Goal: Task Accomplishment & Management: Use online tool/utility

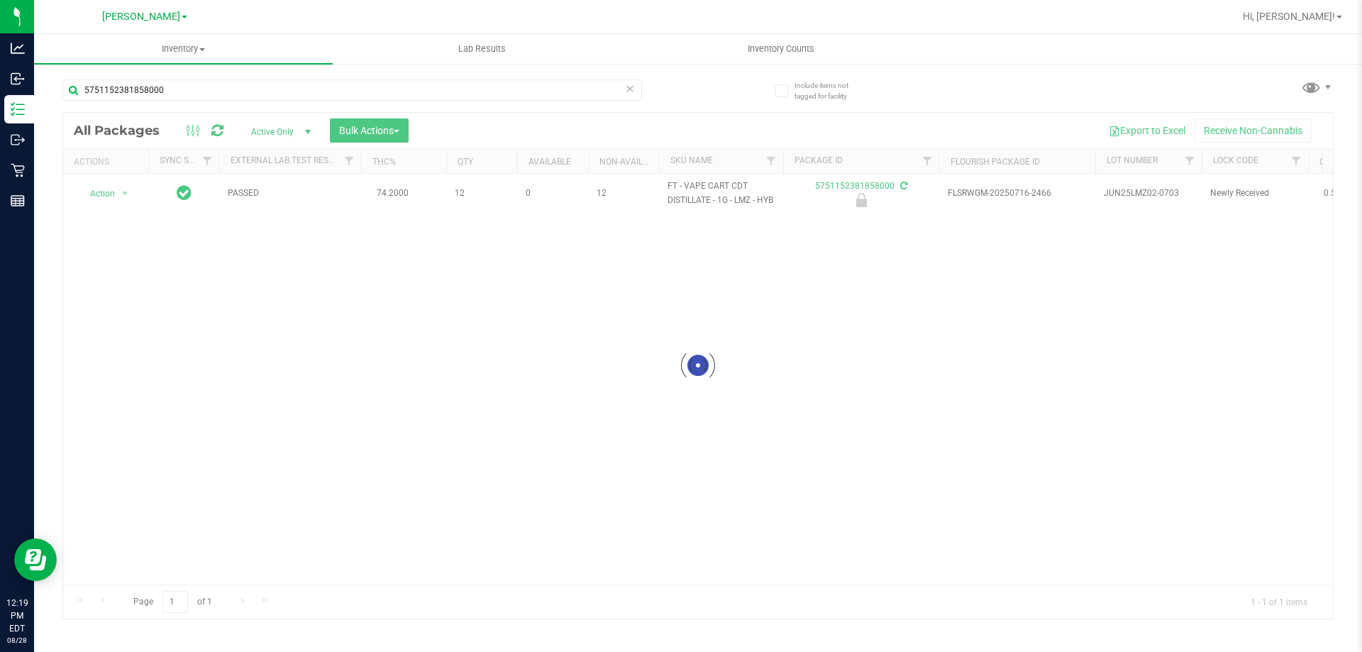
click at [118, 201] on div at bounding box center [698, 366] width 1270 height 506
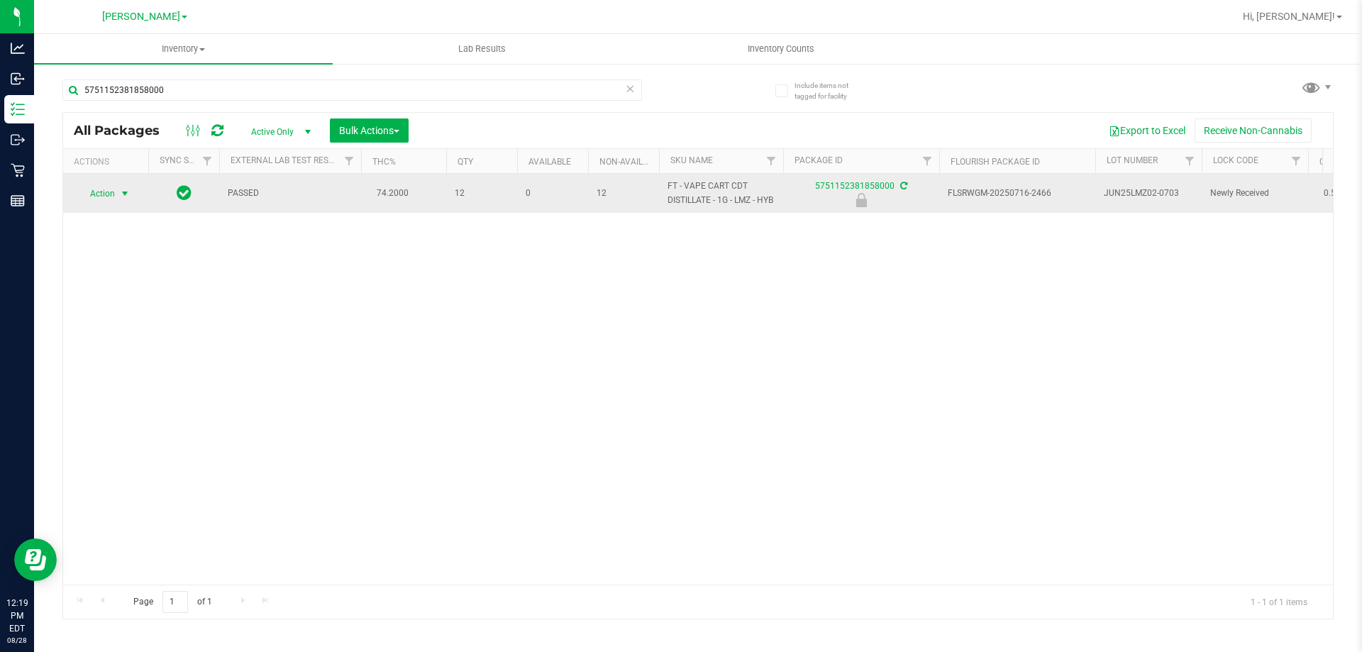
click at [121, 199] on span "select" at bounding box center [124, 193] width 11 height 11
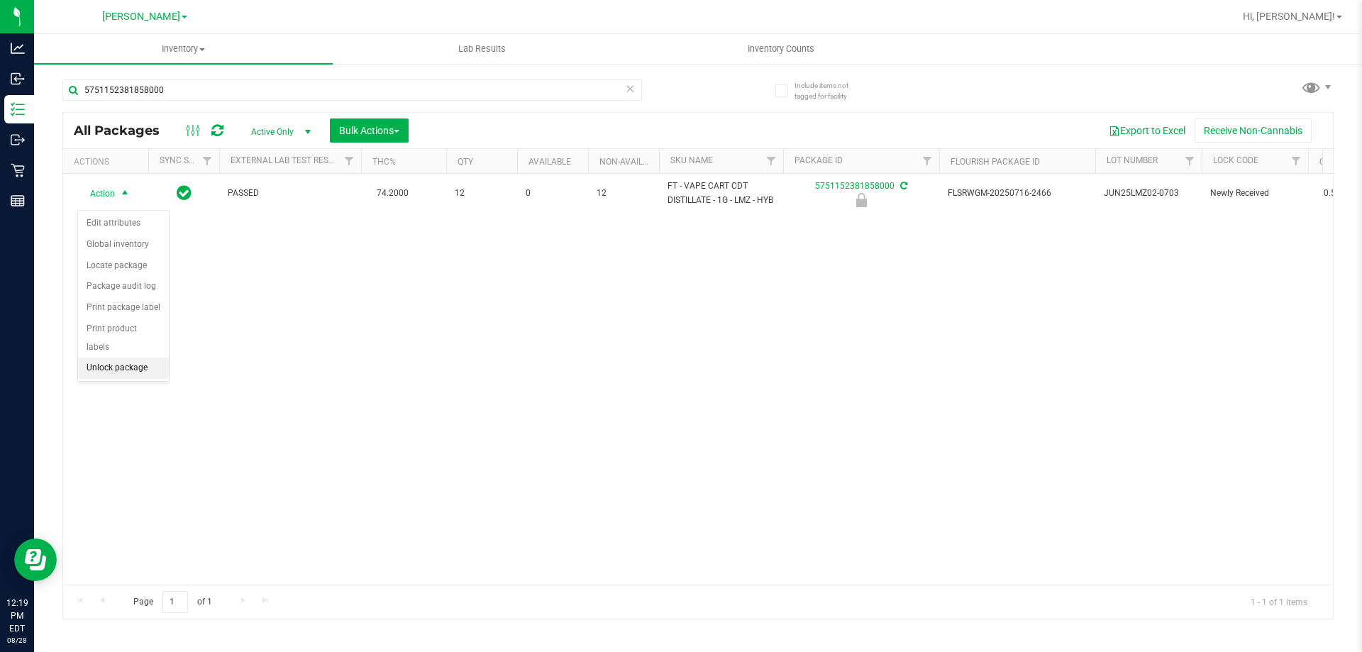
click at [154, 357] on li "Unlock package" at bounding box center [123, 367] width 91 height 21
click at [631, 92] on icon at bounding box center [630, 87] width 10 height 17
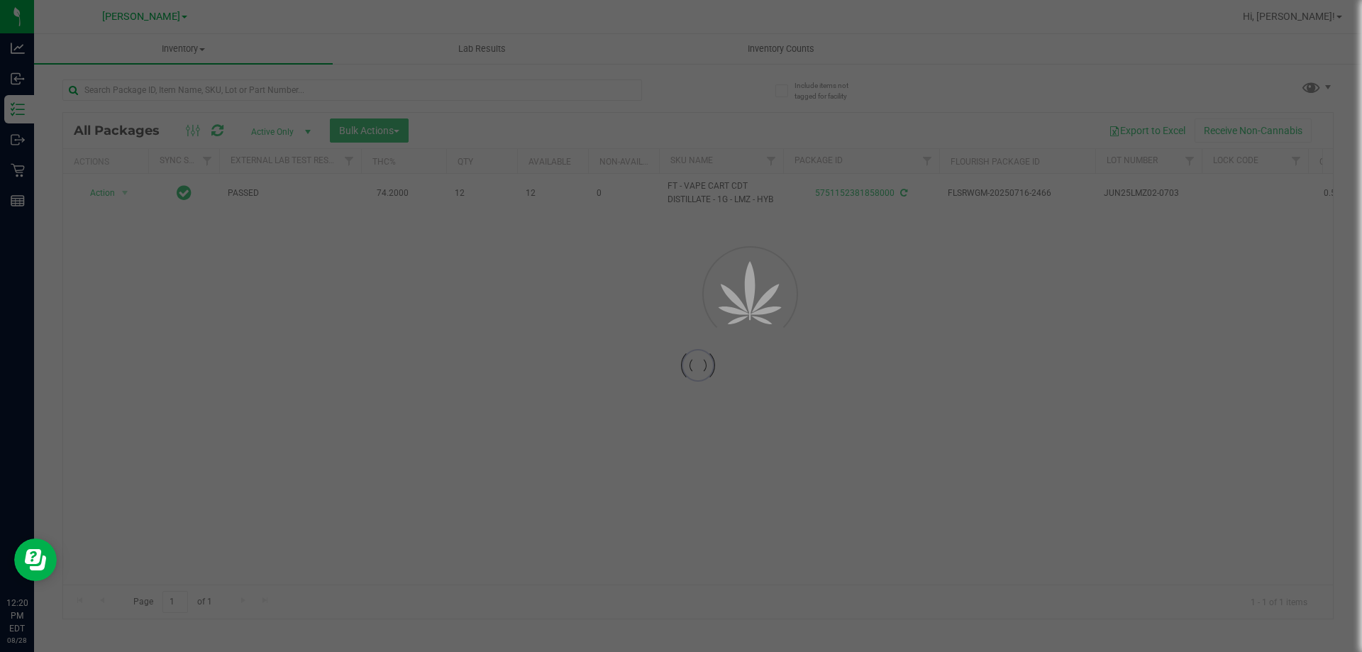
click at [584, 89] on div at bounding box center [681, 326] width 1362 height 652
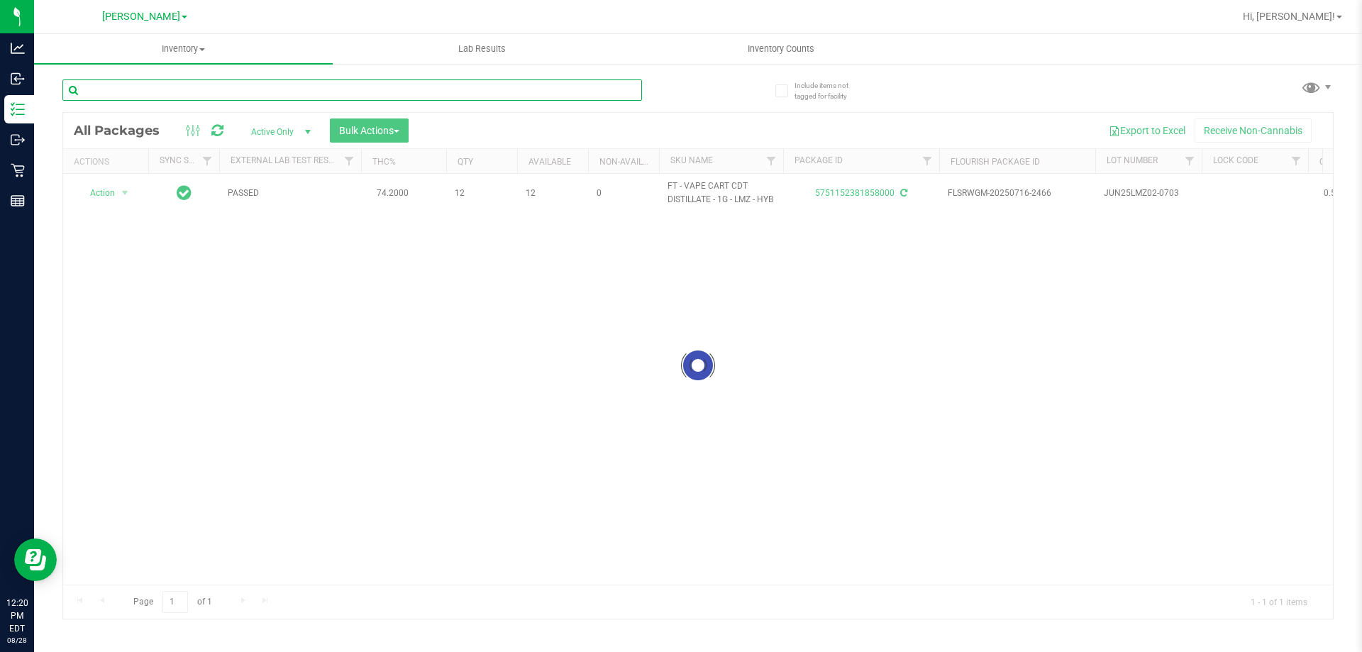
click at [223, 87] on input "text" at bounding box center [352, 89] width 580 height 21
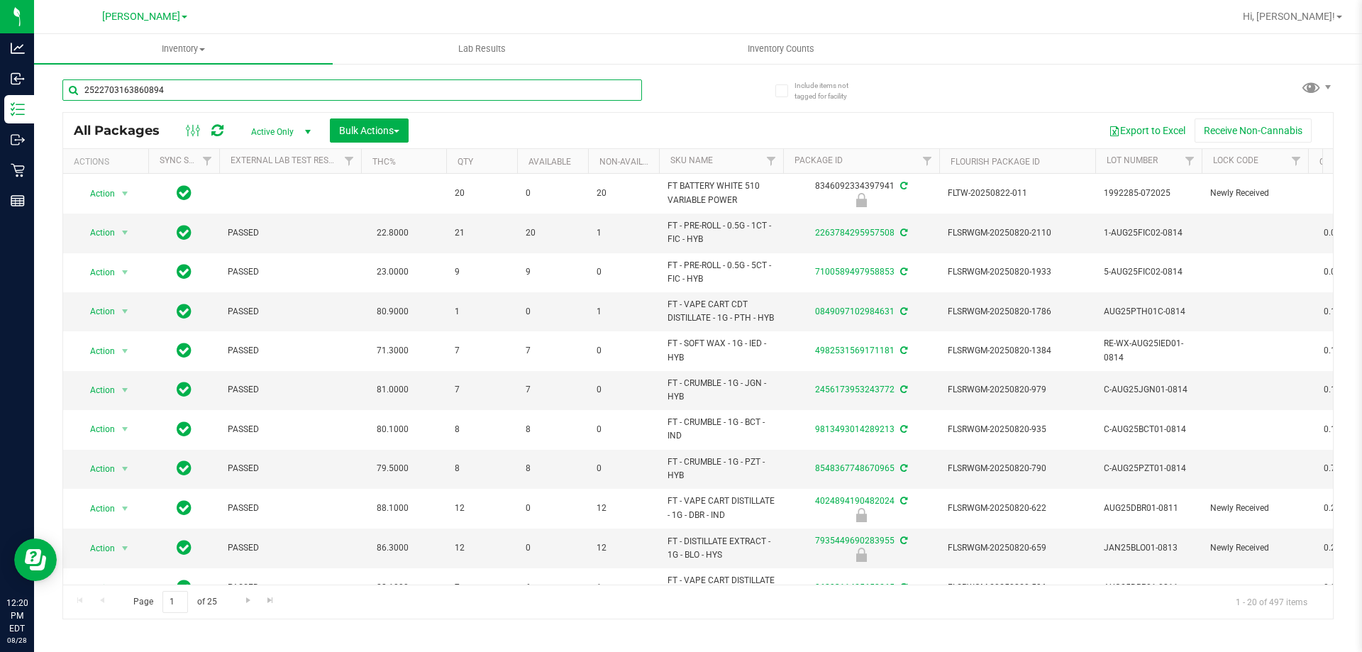
type input "2522703163860894"
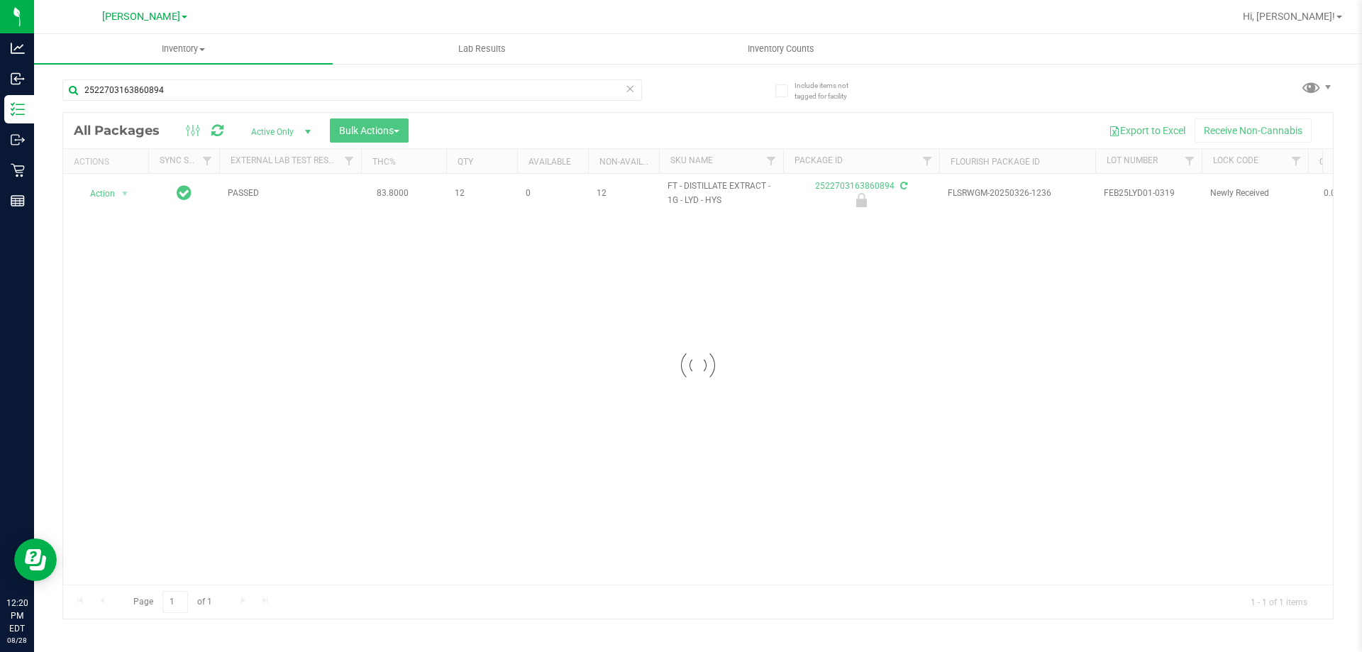
click at [113, 201] on div at bounding box center [698, 366] width 1270 height 506
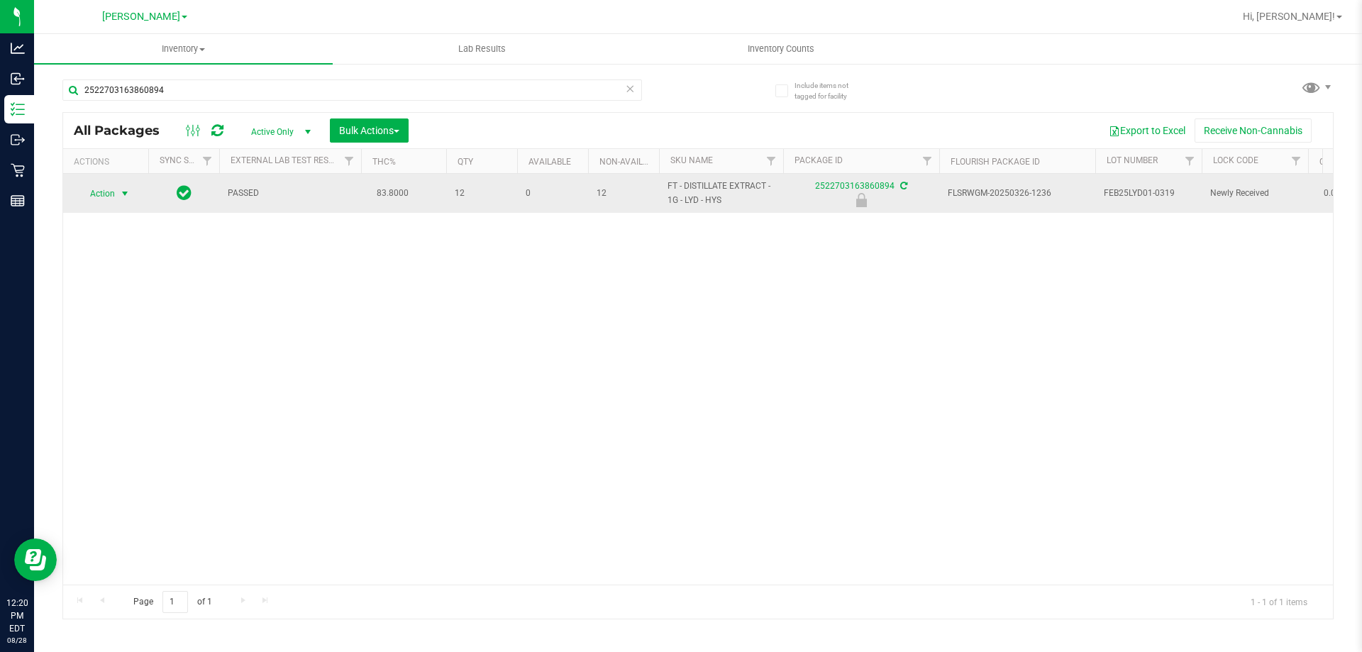
click at [121, 193] on span "select" at bounding box center [124, 193] width 11 height 11
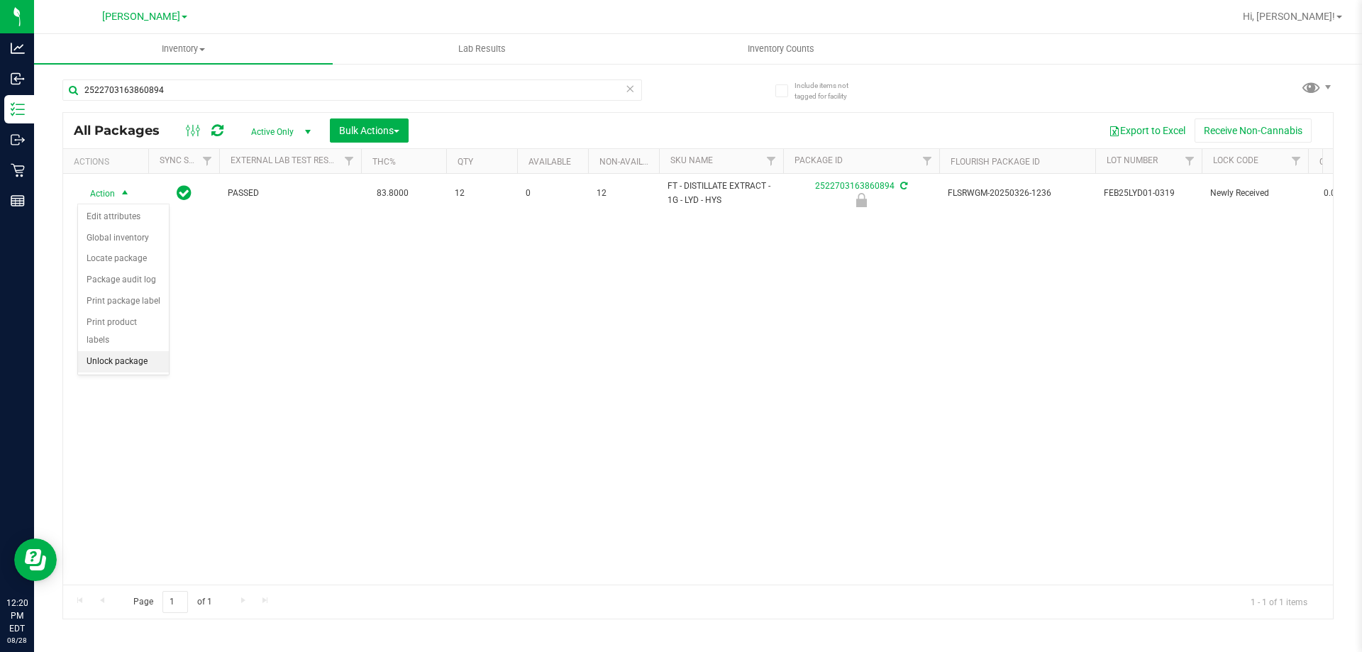
click at [151, 351] on li "Unlock package" at bounding box center [123, 361] width 91 height 21
click at [634, 84] on icon at bounding box center [630, 87] width 10 height 17
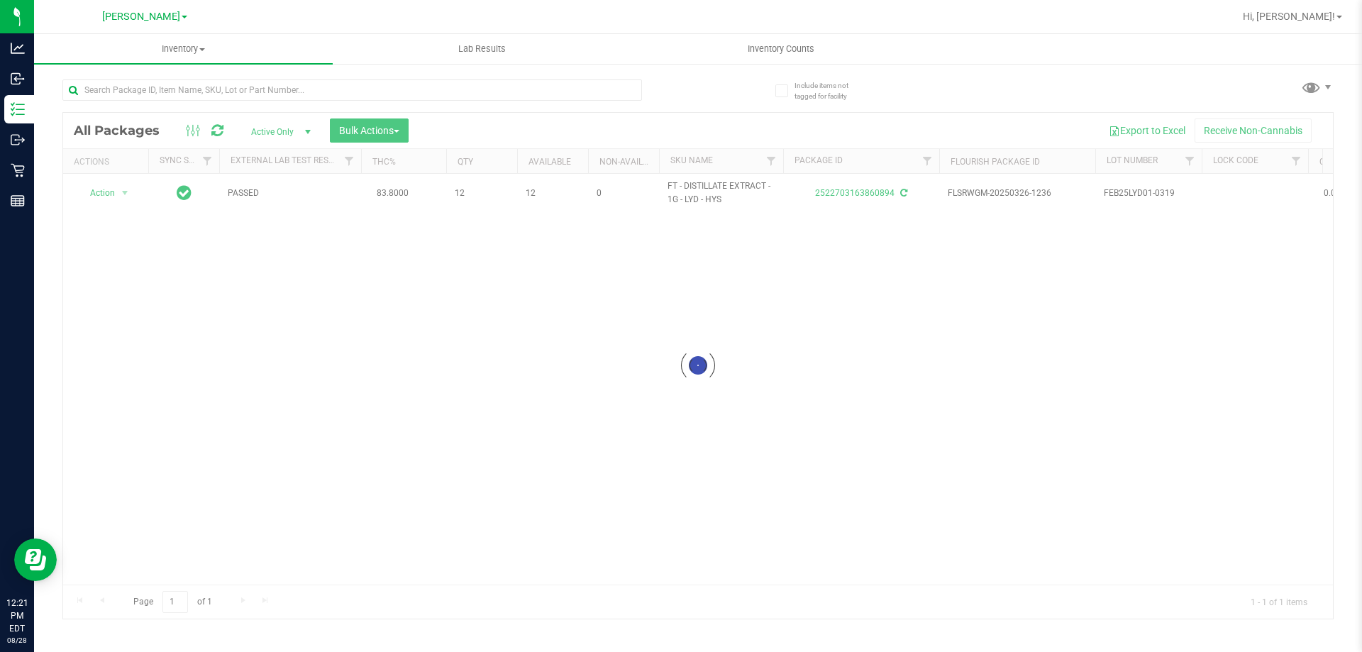
click at [487, 116] on div at bounding box center [698, 366] width 1270 height 506
click at [485, 89] on input "text" at bounding box center [352, 89] width 580 height 21
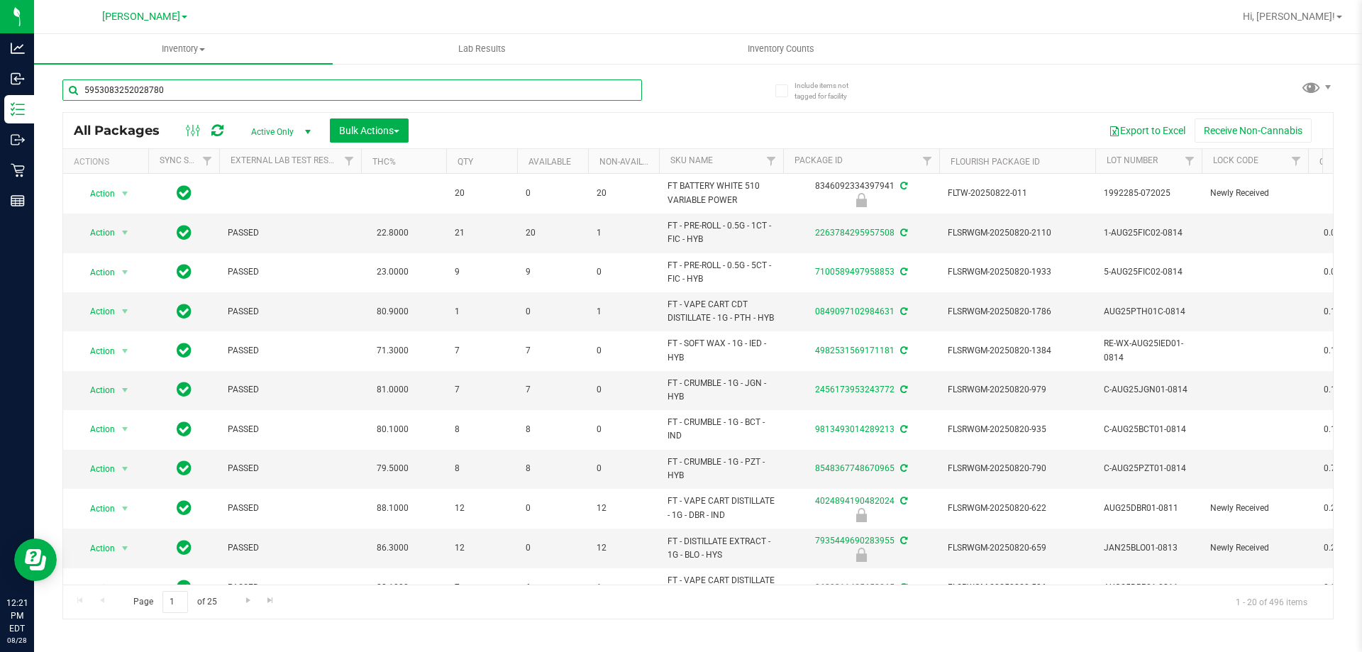
type input "5953083252028780"
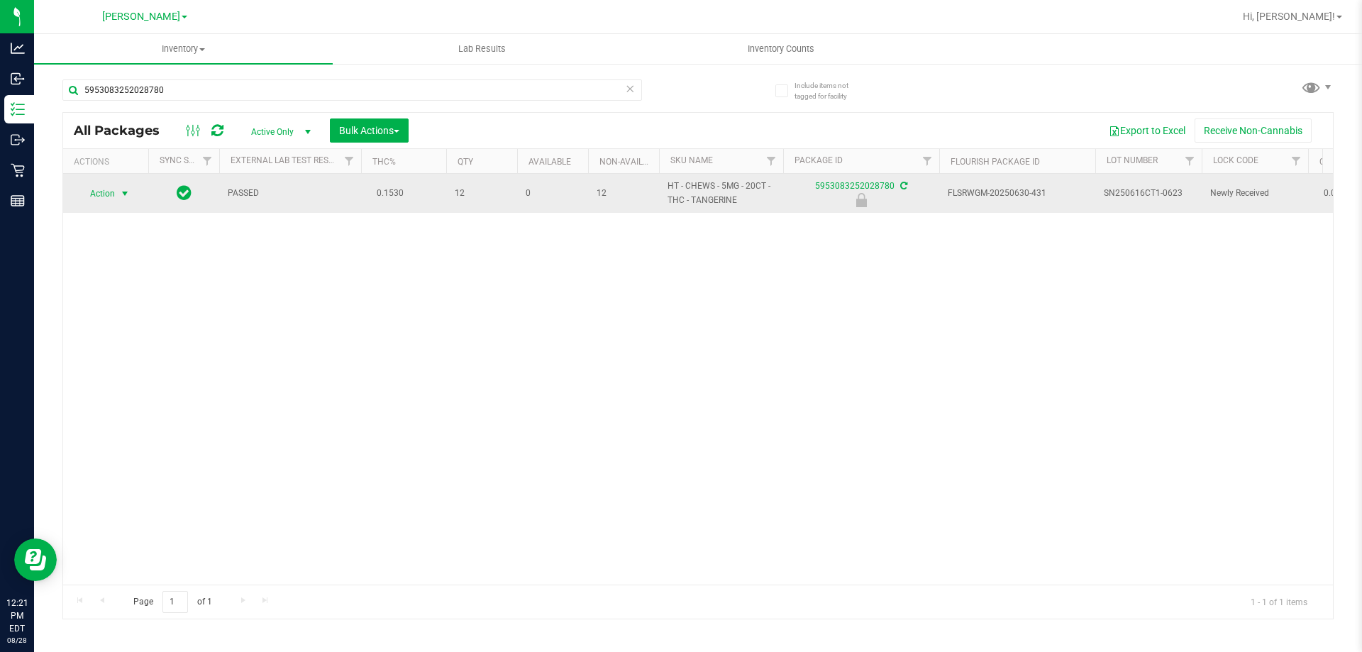
click at [121, 193] on span "select" at bounding box center [124, 193] width 11 height 11
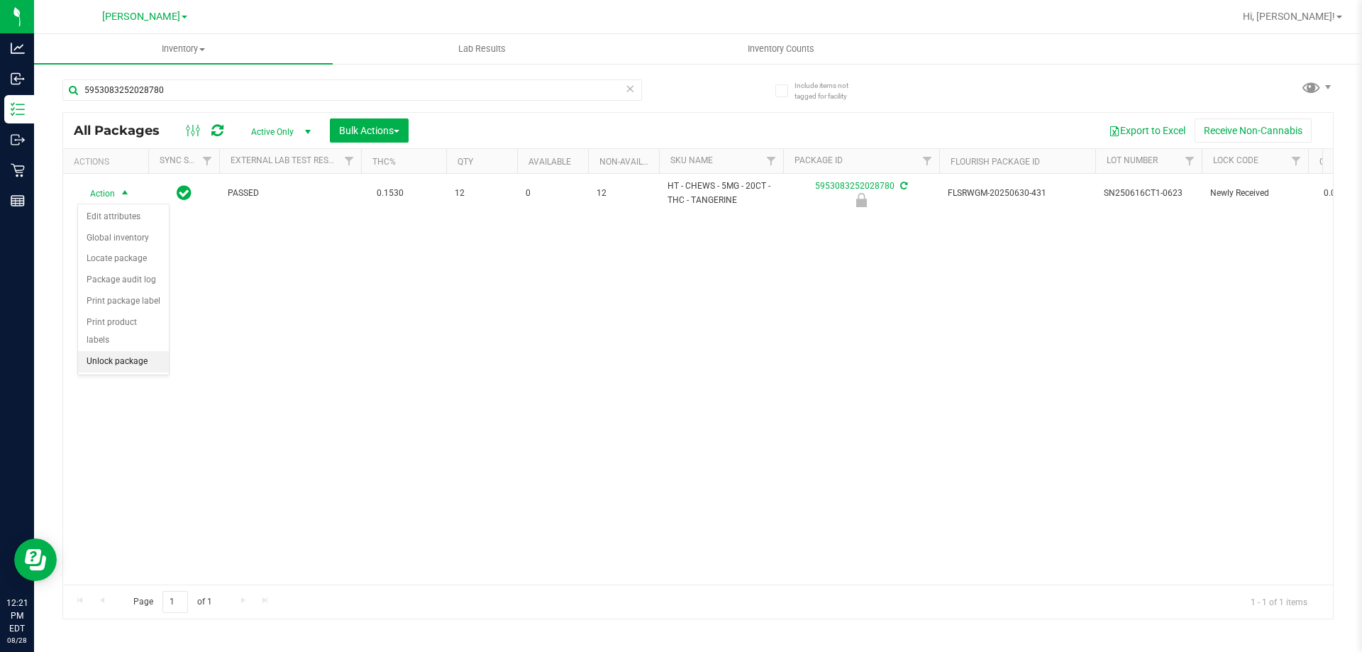
click at [138, 351] on li "Unlock package" at bounding box center [123, 361] width 91 height 21
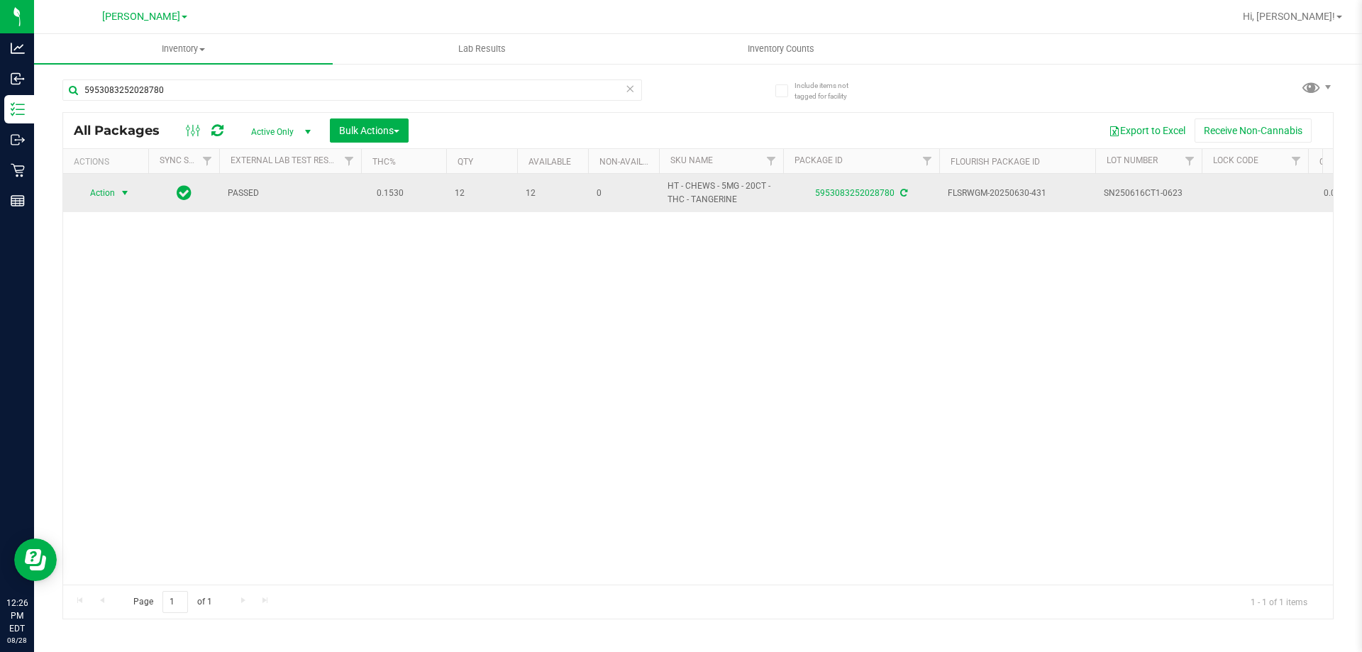
click at [108, 199] on span "Action" at bounding box center [96, 193] width 38 height 20
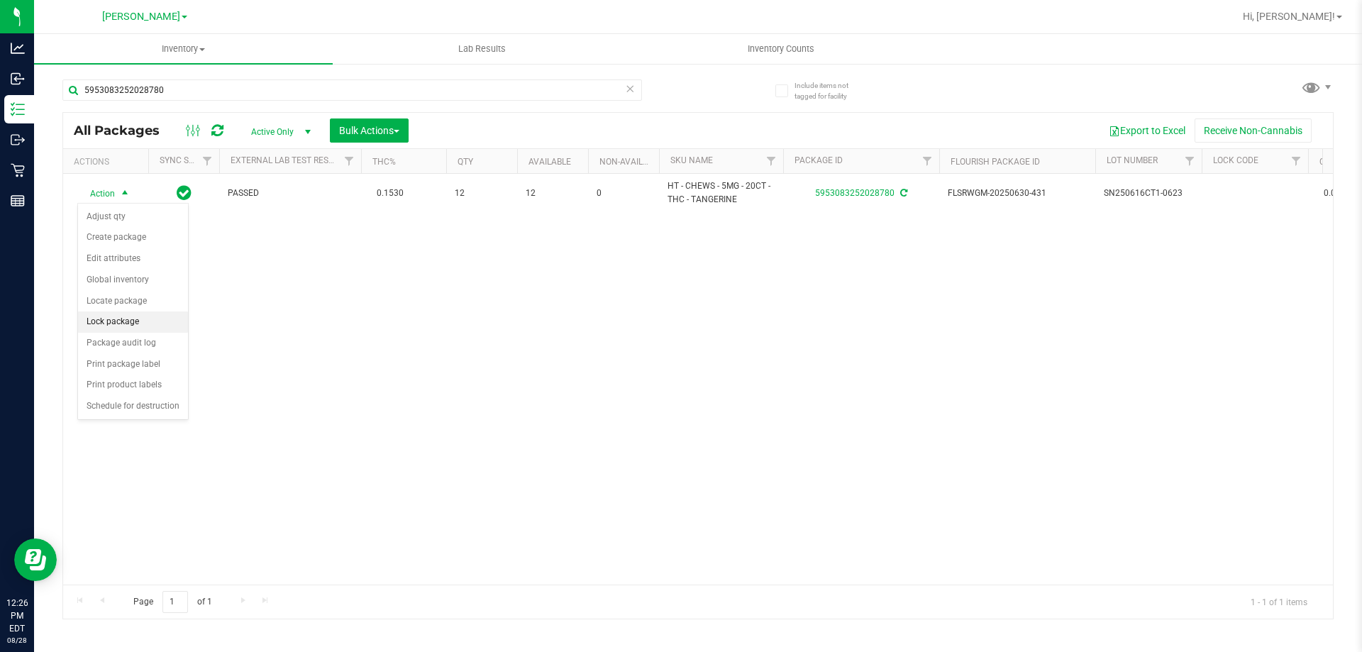
click at [145, 321] on li "Lock package" at bounding box center [133, 321] width 110 height 21
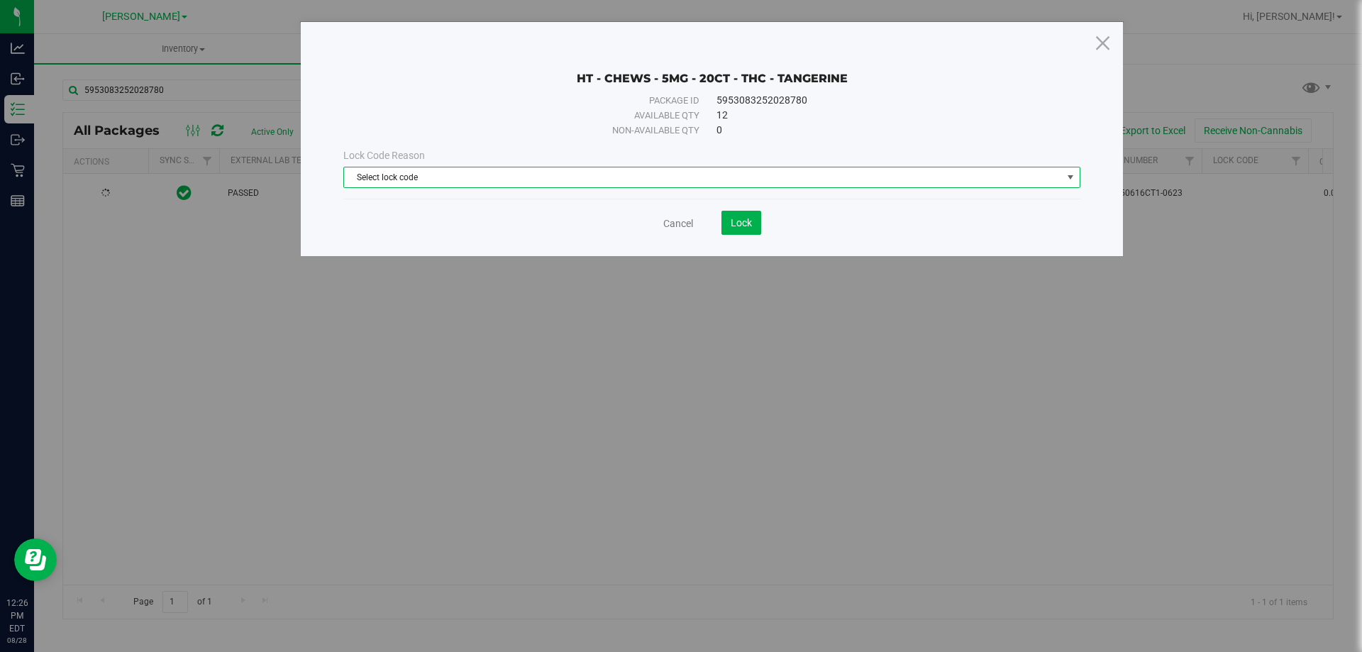
click at [485, 184] on span "Select lock code" at bounding box center [703, 177] width 718 height 20
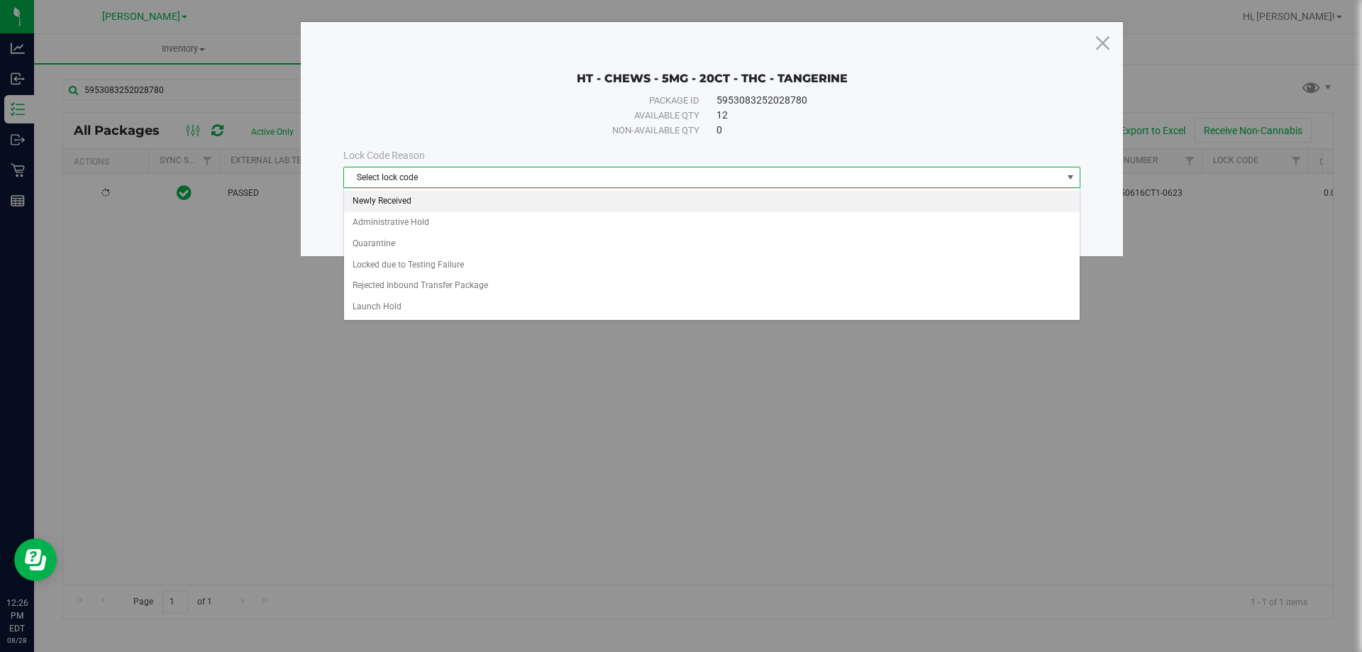
click at [512, 210] on li "Newly Received" at bounding box center [712, 201] width 736 height 21
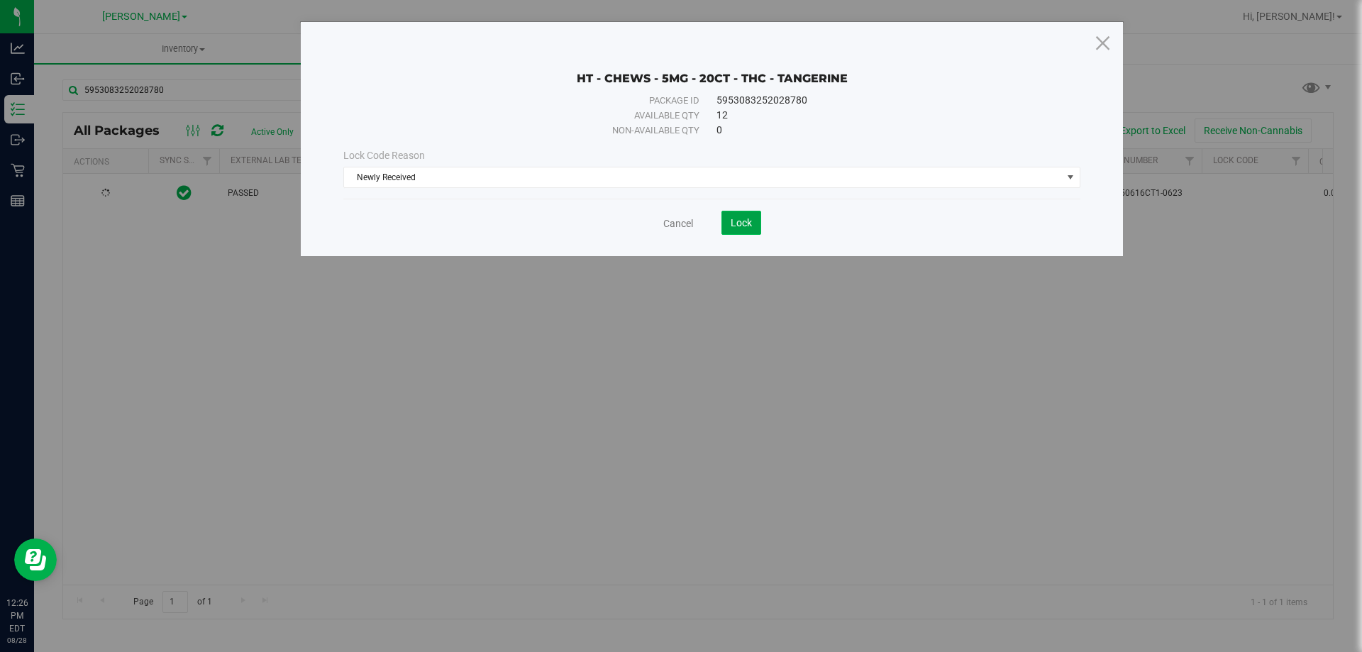
click at [738, 216] on button "Lock" at bounding box center [741, 223] width 40 height 24
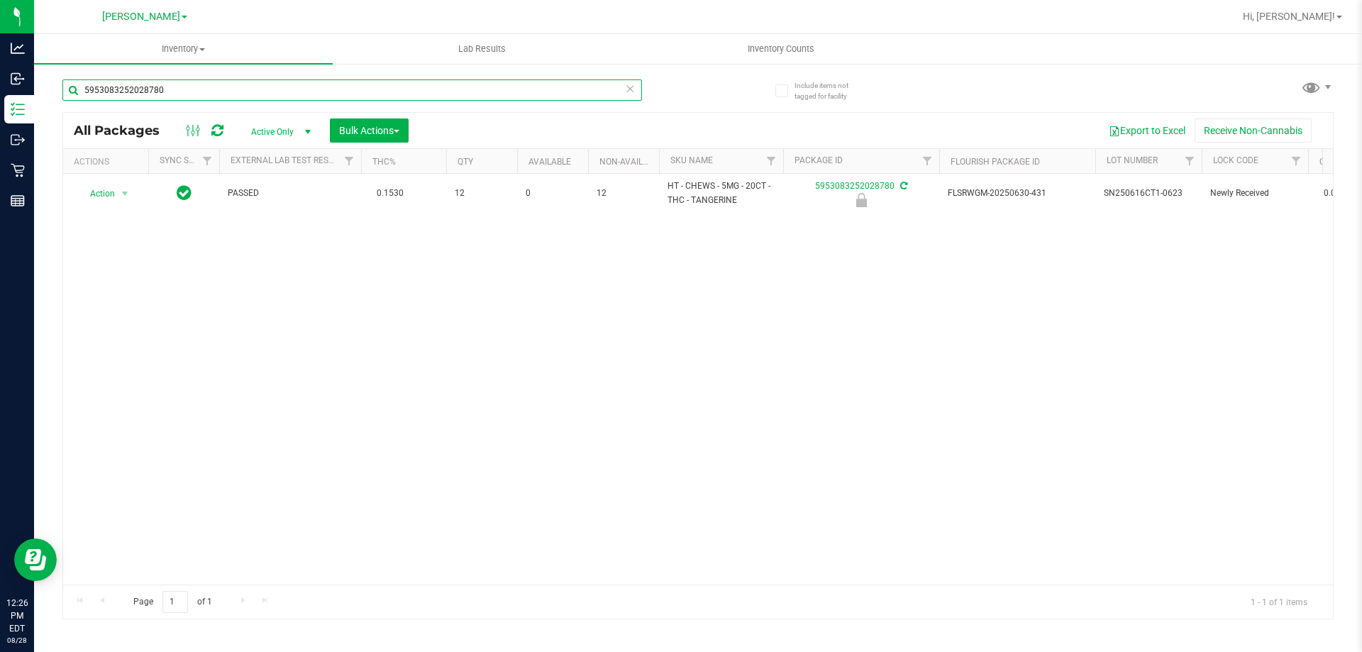
click at [274, 89] on input "5953083252028780" at bounding box center [352, 89] width 580 height 21
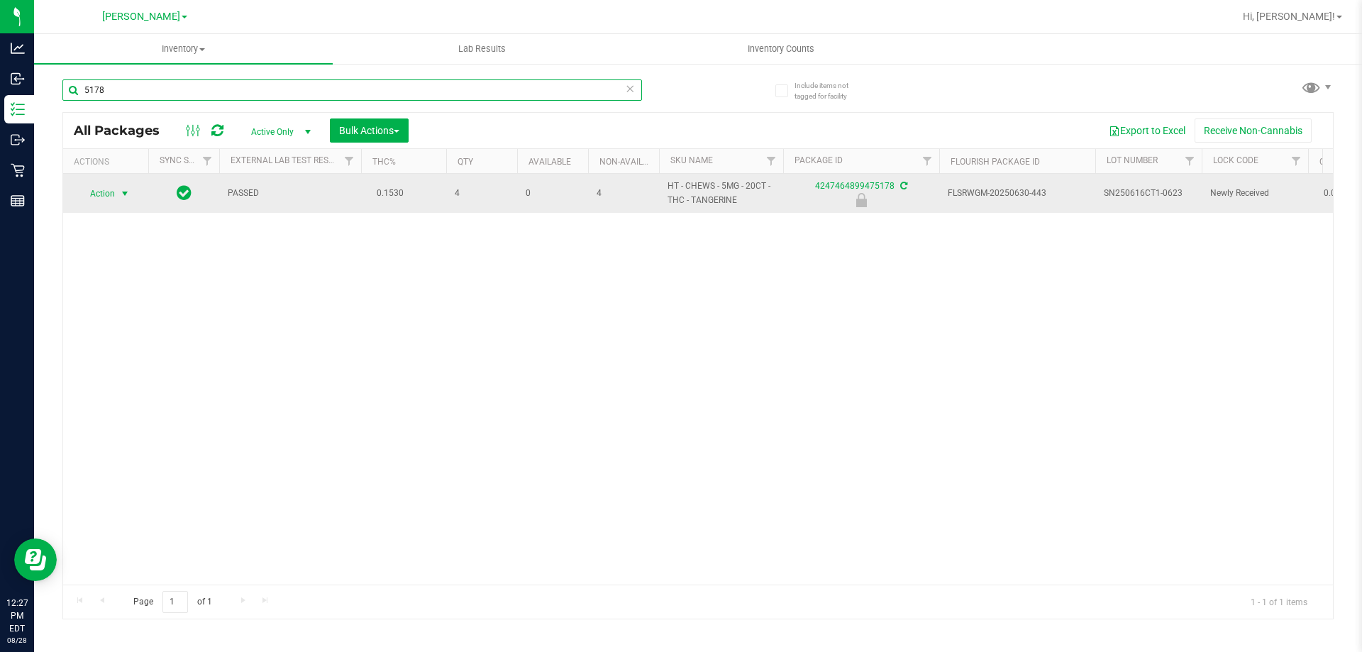
type input "5178"
click at [99, 194] on span "Action" at bounding box center [96, 194] width 38 height 20
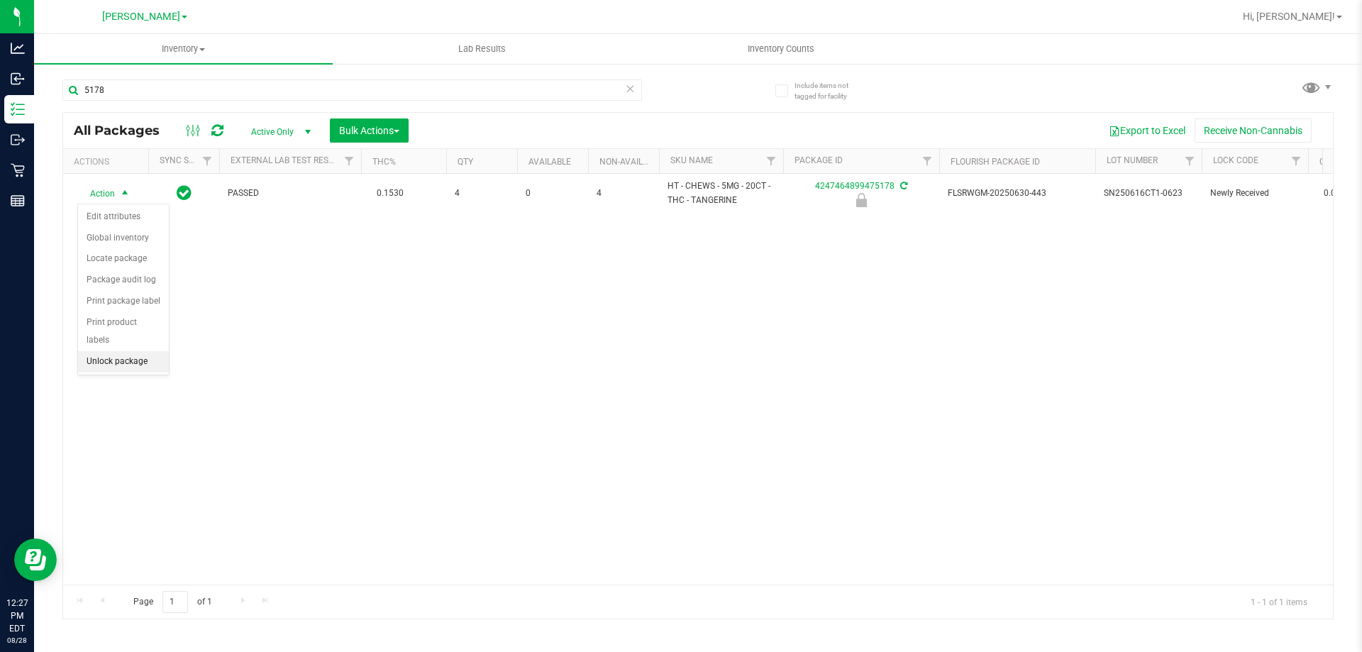
click at [155, 351] on li "Unlock package" at bounding box center [123, 361] width 91 height 21
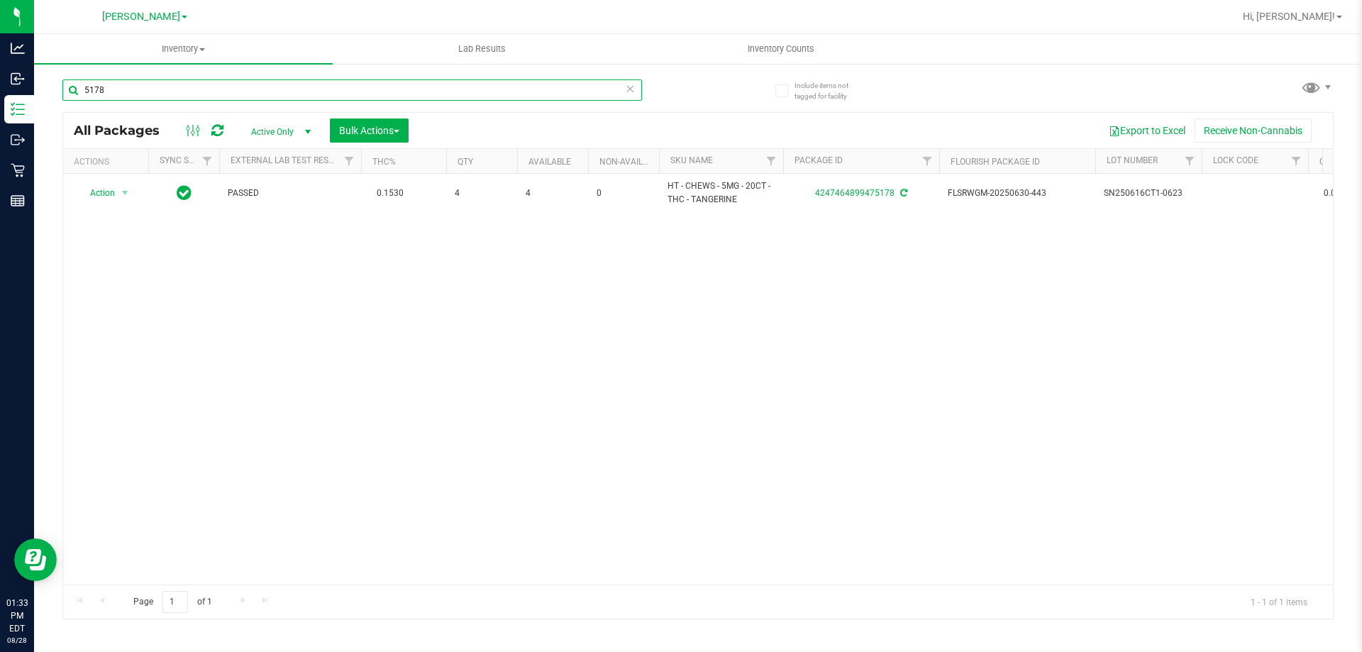
click at [436, 86] on input "5178" at bounding box center [352, 89] width 580 height 21
type input "8825330016281521"
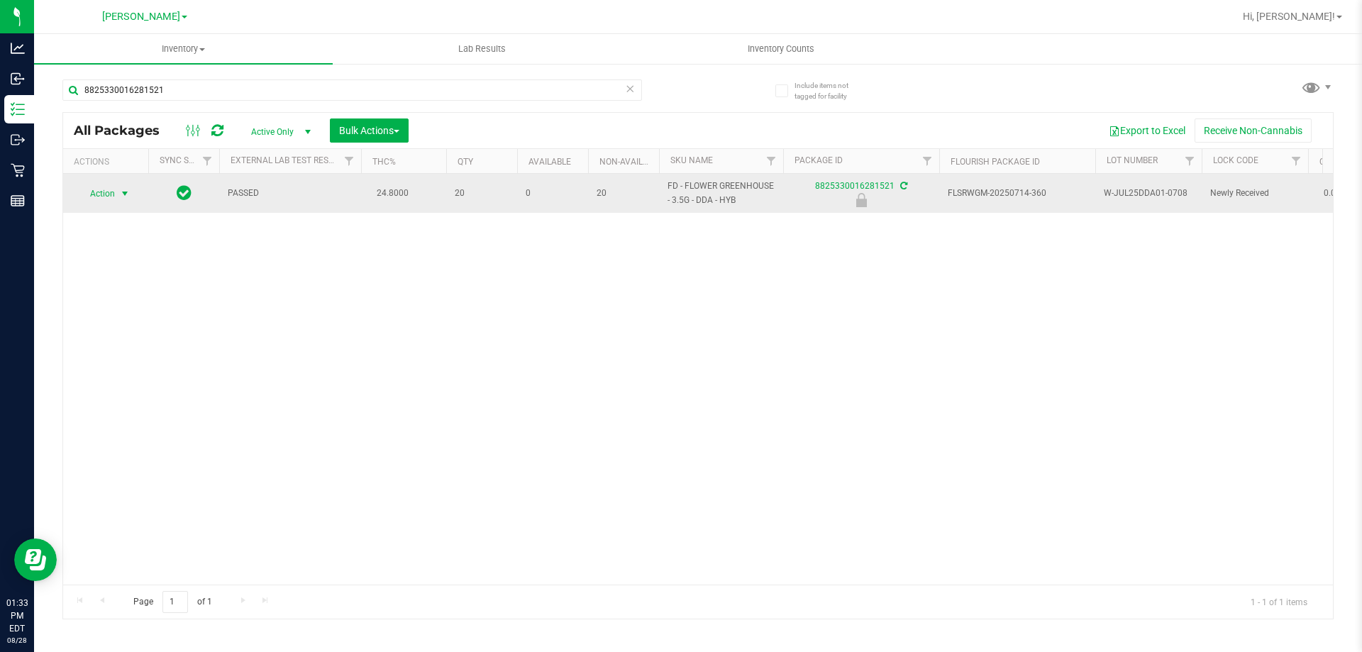
click at [121, 196] on span "select" at bounding box center [124, 193] width 11 height 11
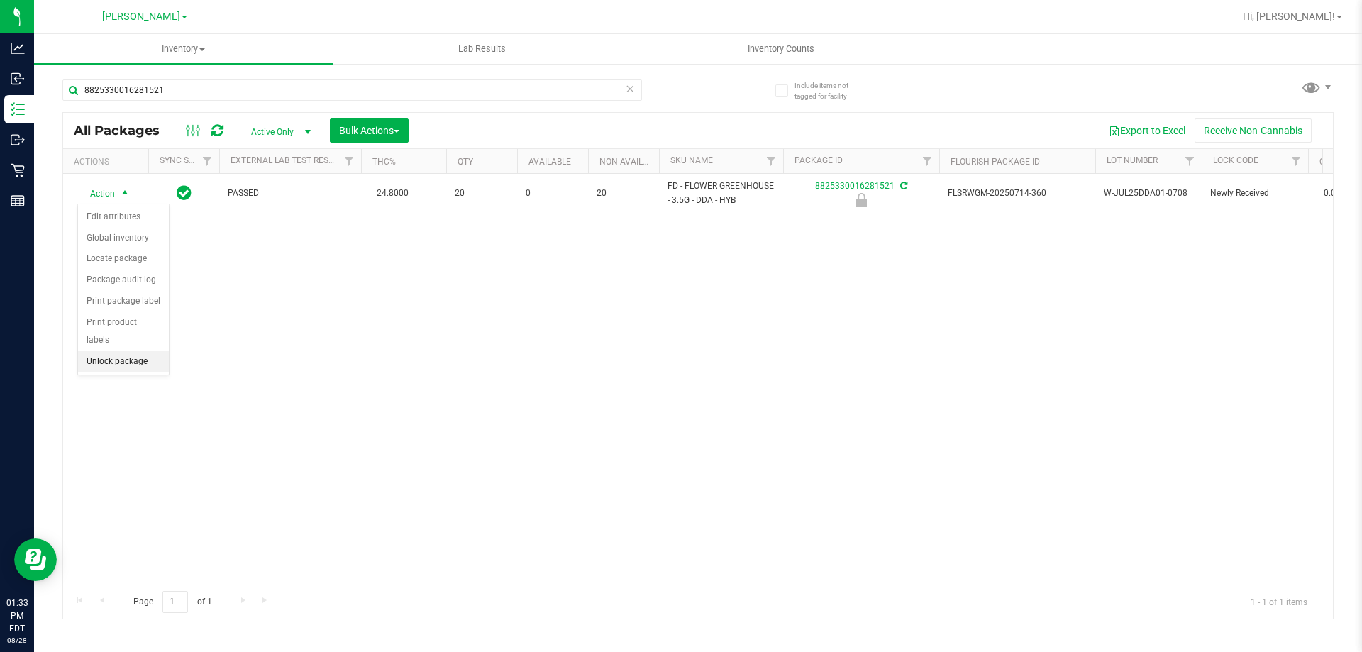
click at [133, 351] on li "Unlock package" at bounding box center [123, 361] width 91 height 21
drag, startPoint x: 885, startPoint y: 395, endPoint x: 894, endPoint y: 387, distance: 12.6
click at [885, 395] on div "Action Action Adjust qty Create package Edit attributes Global inventory Locate…" at bounding box center [698, 379] width 1270 height 411
